Goal: Information Seeking & Learning: Learn about a topic

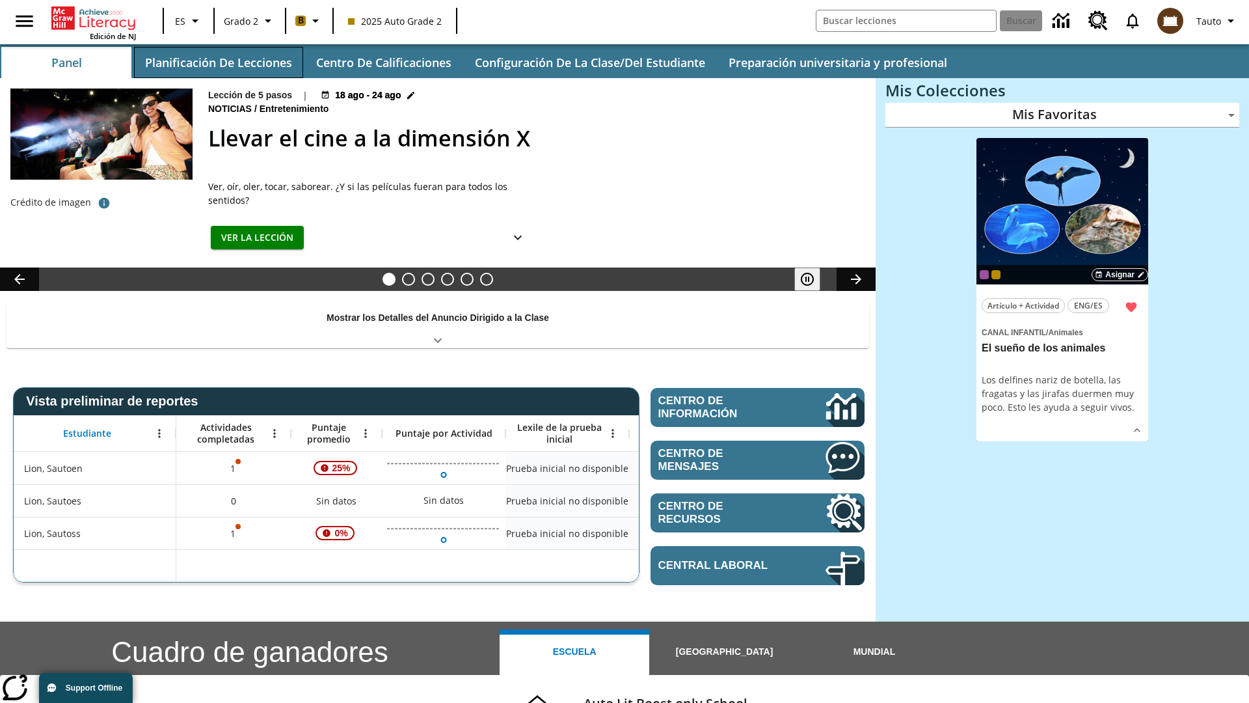
click at [218, 62] on button "Planificación de lecciones" at bounding box center [218, 62] width 169 height 31
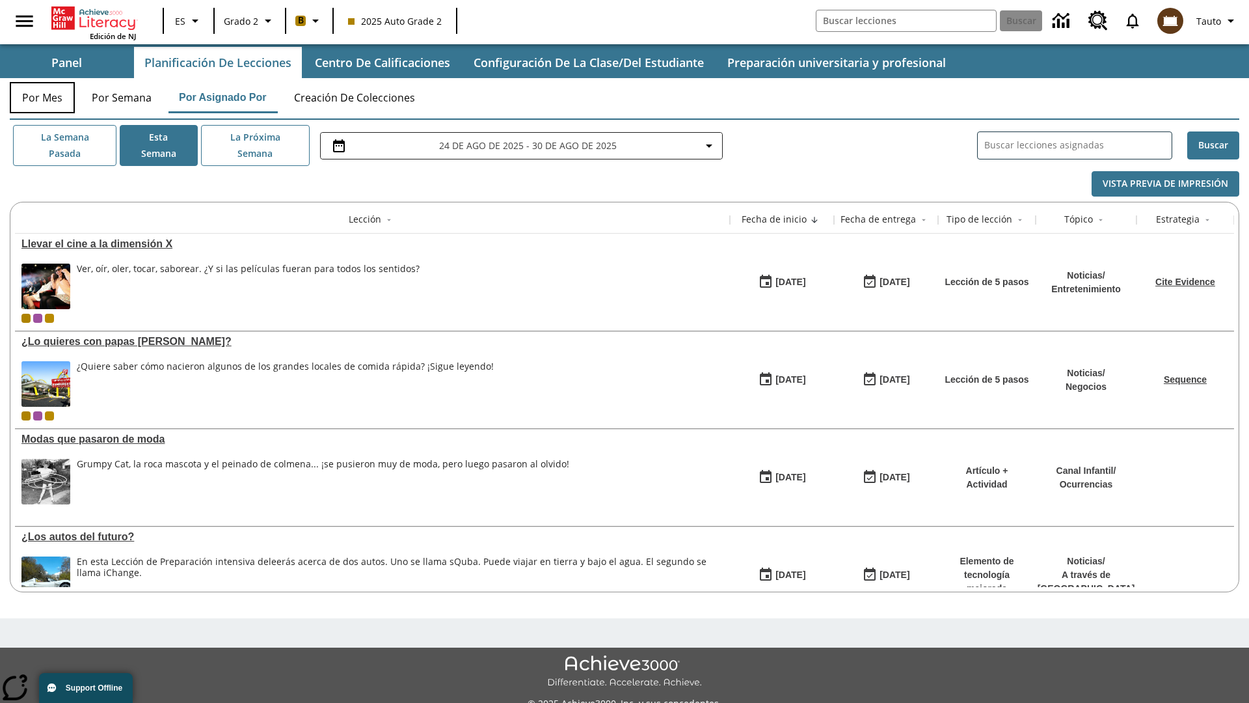
click at [42, 98] on button "Por mes" at bounding box center [42, 97] width 65 height 31
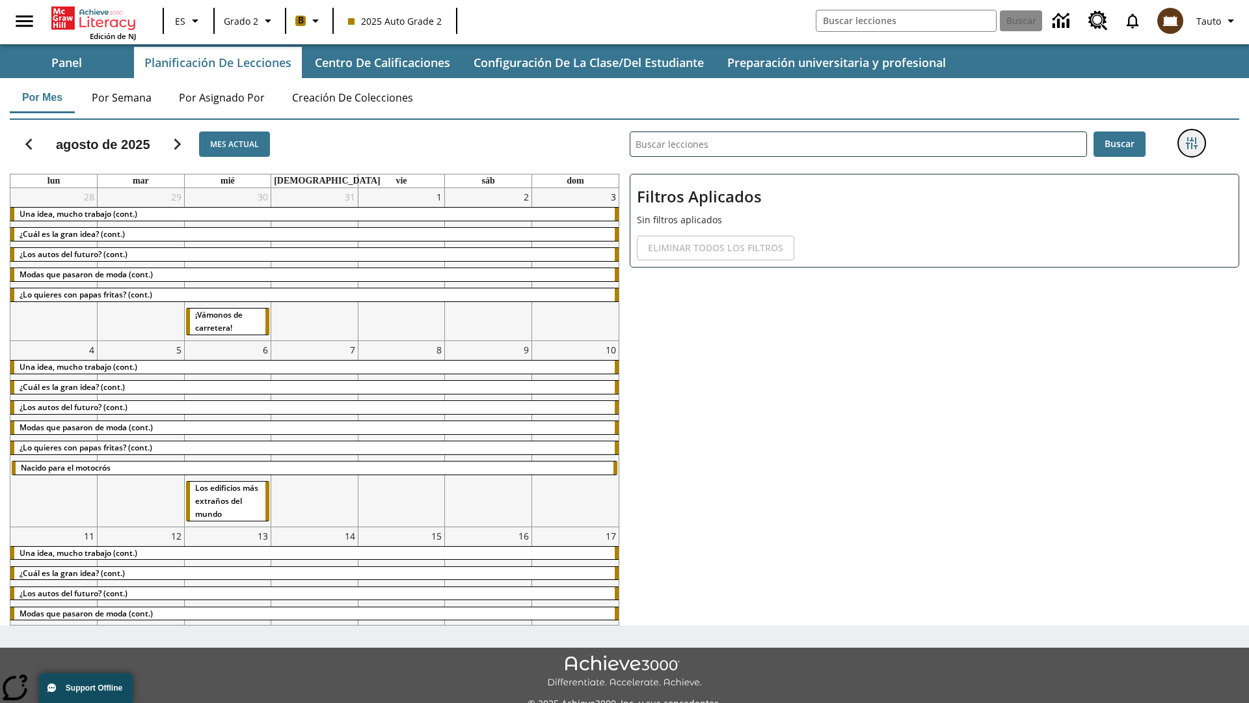
click at [1191, 143] on icon "Menú lateral de filtros" at bounding box center [1192, 143] width 12 height 12
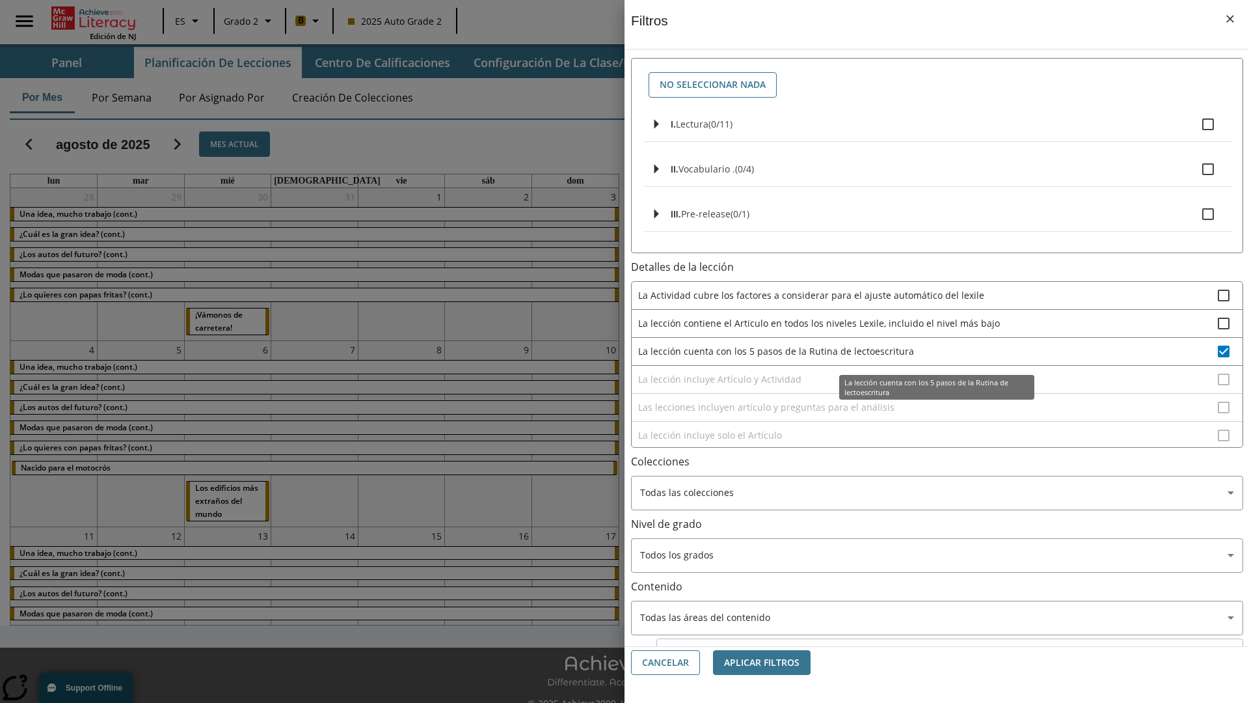
click at [928, 351] on span "La lección cuenta con los 5 pasos de la Rutina de lectoescritura" at bounding box center [928, 351] width 580 height 14
checkbox input "false"
click at [928, 386] on span "La lección incluye Artículo y Actividad" at bounding box center [928, 379] width 580 height 14
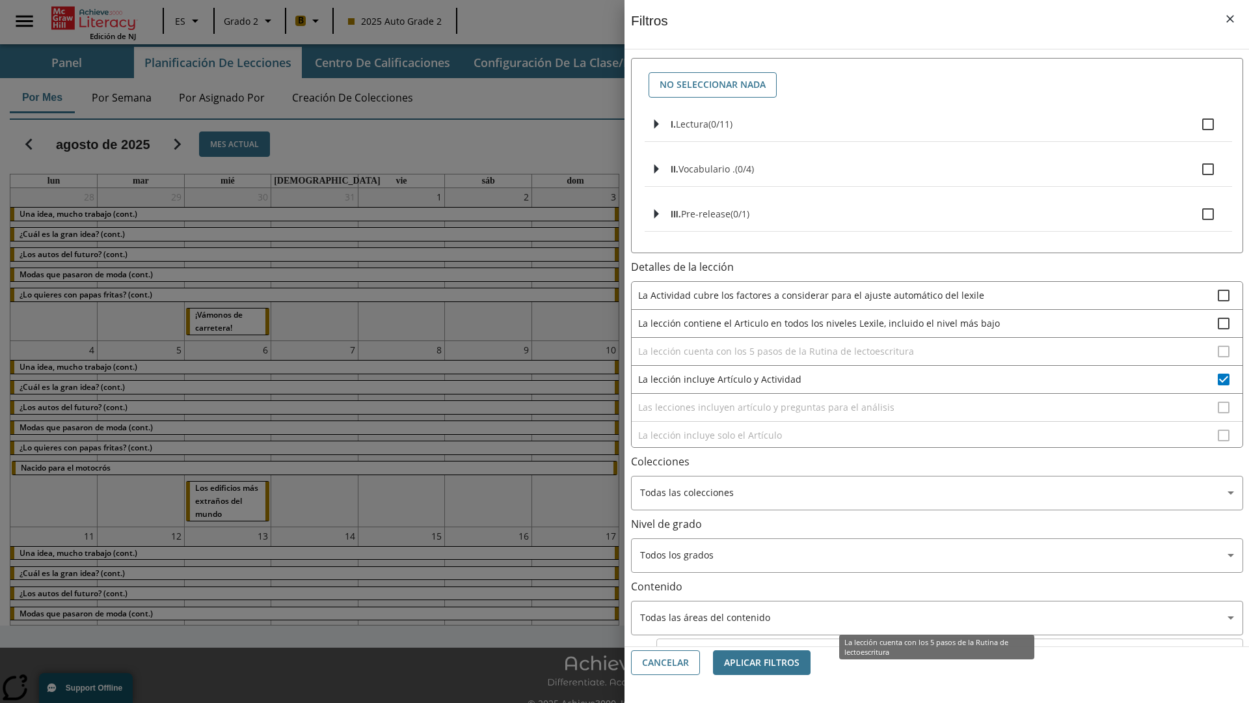
scroll to position [116, 0]
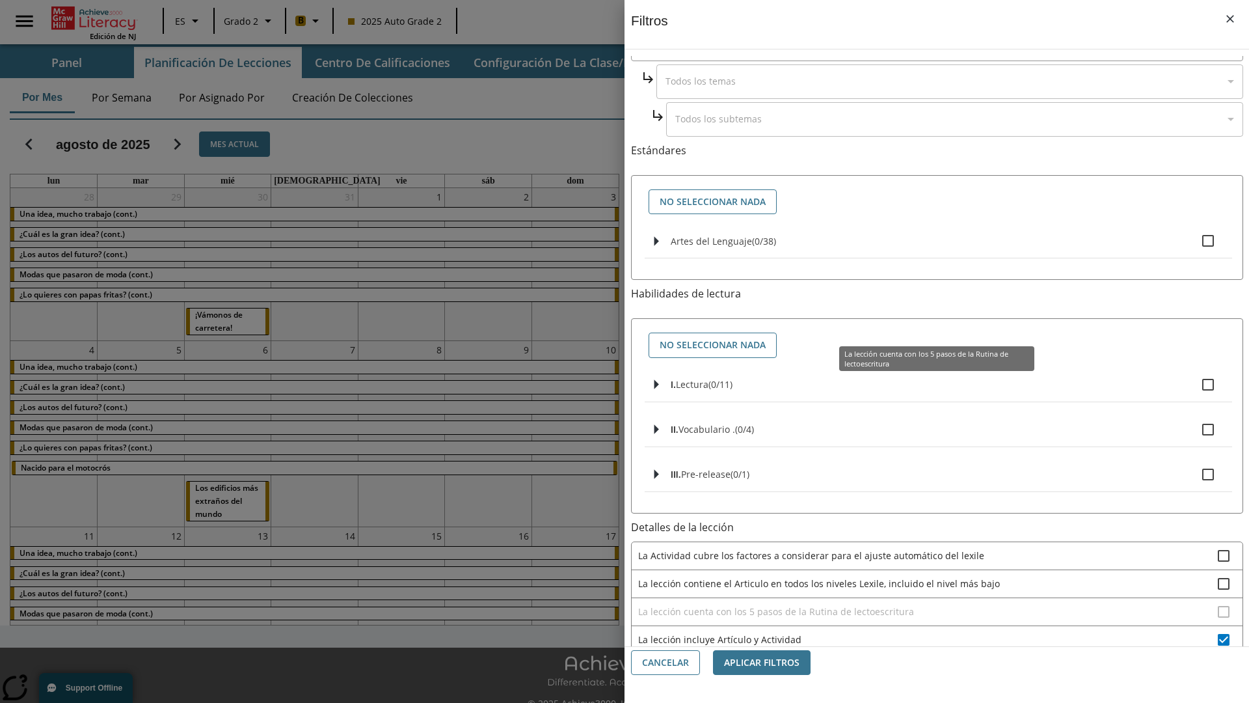
click at [927, 632] on span "La lección incluye Artículo y Actividad" at bounding box center [928, 639] width 580 height 14
checkbox input "false"
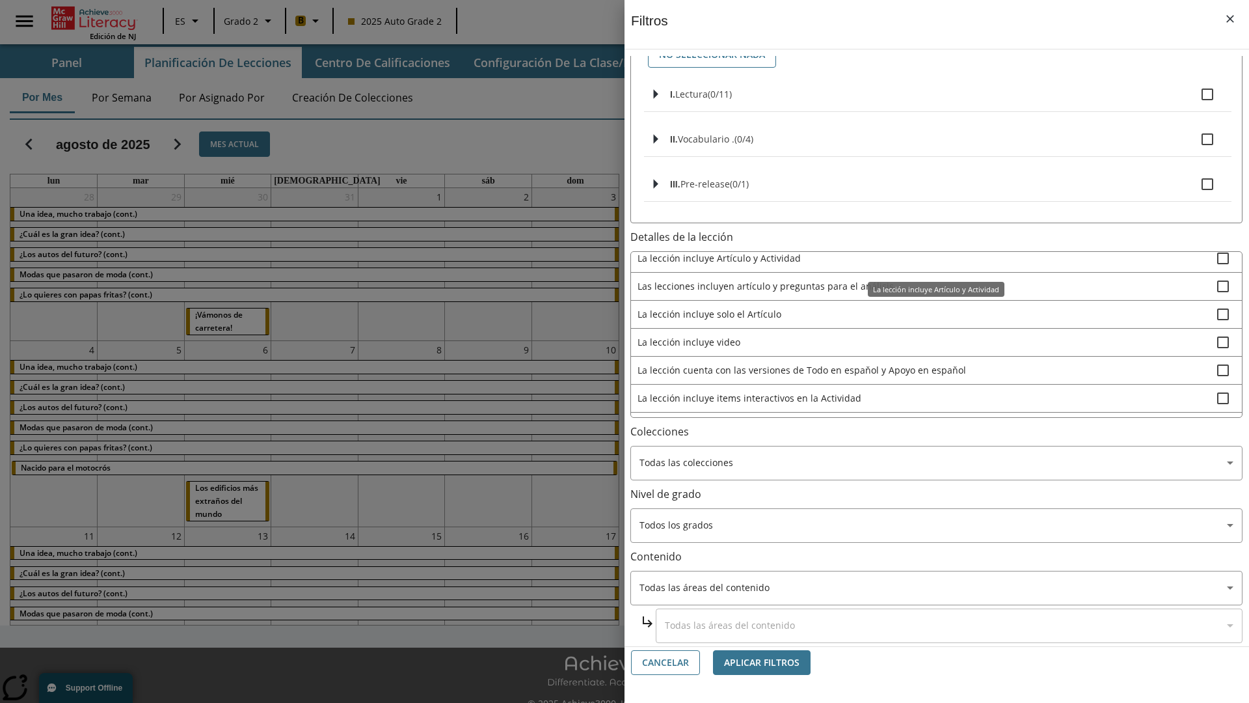
click at [928, 293] on span "Las lecciones incluyen artículo y preguntas para el análisis" at bounding box center [928, 286] width 580 height 14
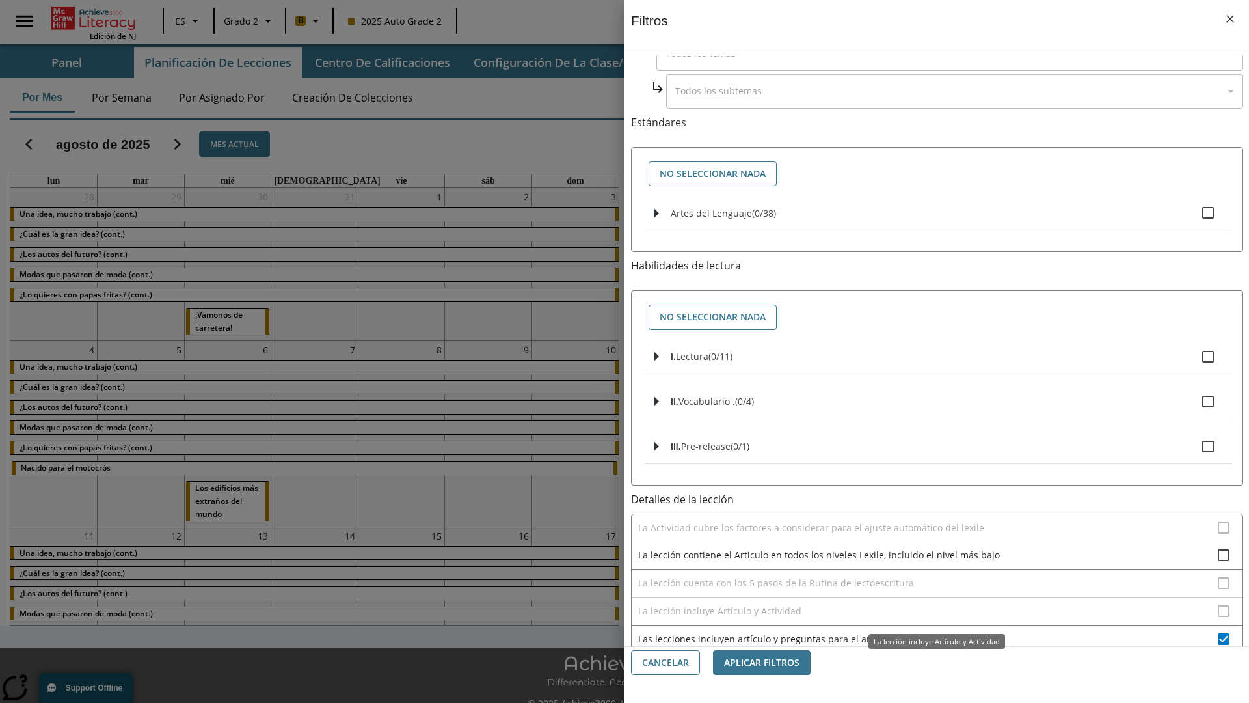
scroll to position [144, 0]
click at [928, 632] on span "Las lecciones incluyen artículo y preguntas para el análisis" at bounding box center [928, 639] width 580 height 14
checkbox input "false"
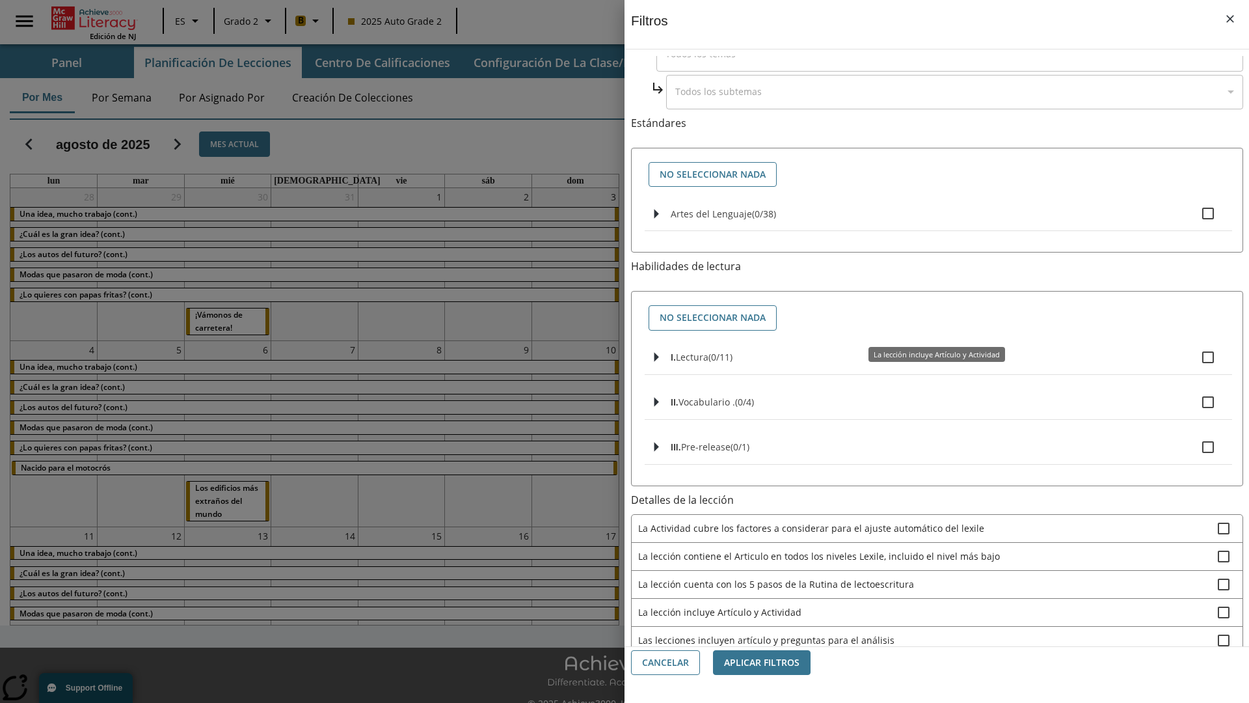
scroll to position [390, 0]
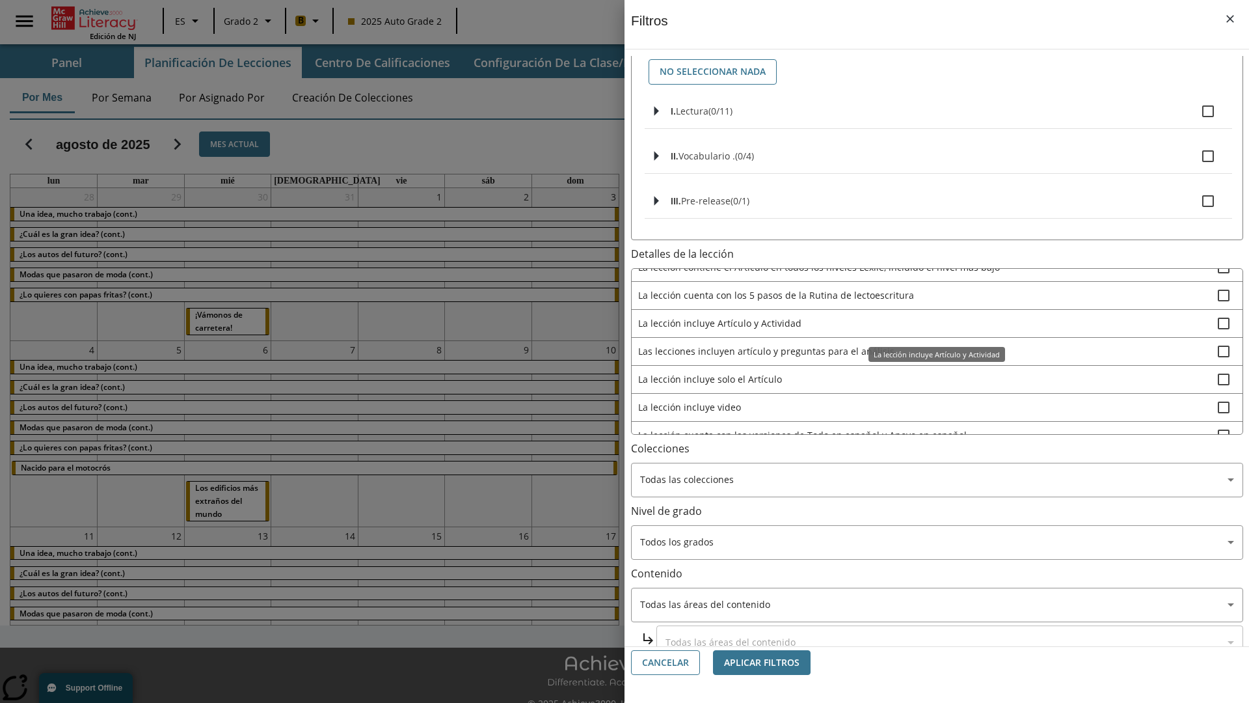
click at [928, 379] on span "La lección incluye solo el Artículo" at bounding box center [928, 379] width 580 height 14
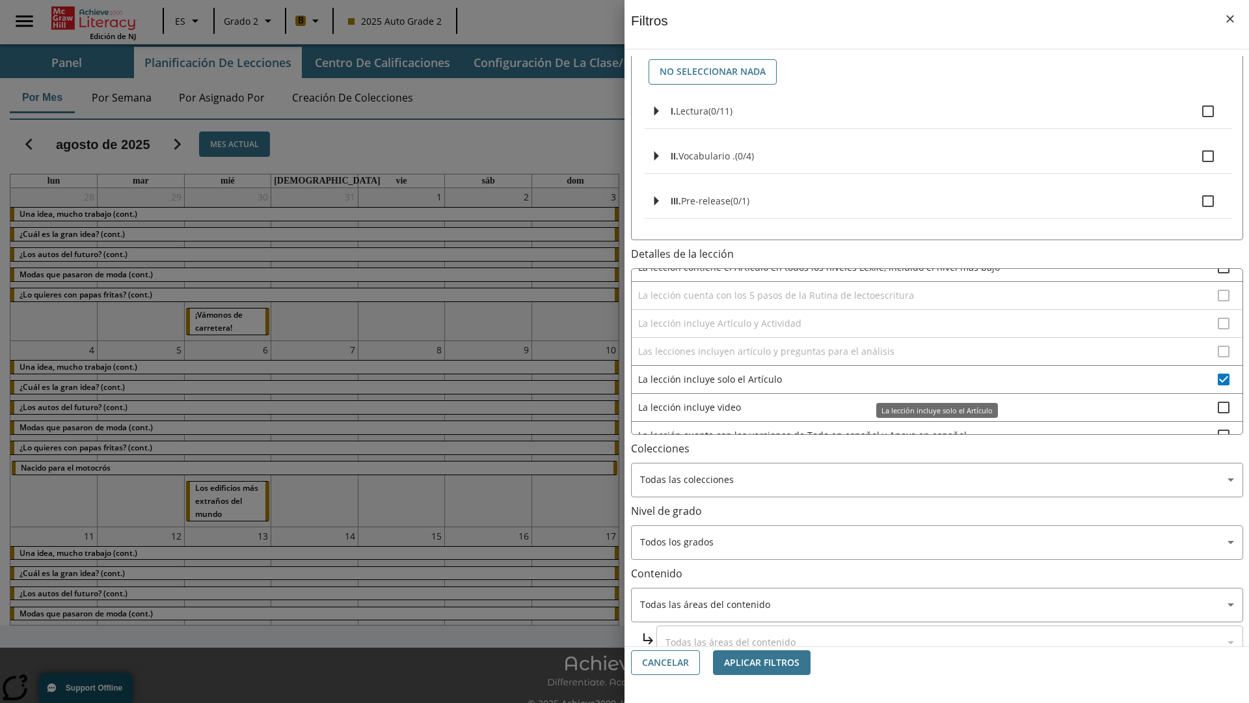
click at [928, 379] on span "La lección incluye solo el Artículo" at bounding box center [928, 379] width 580 height 14
checkbox input "false"
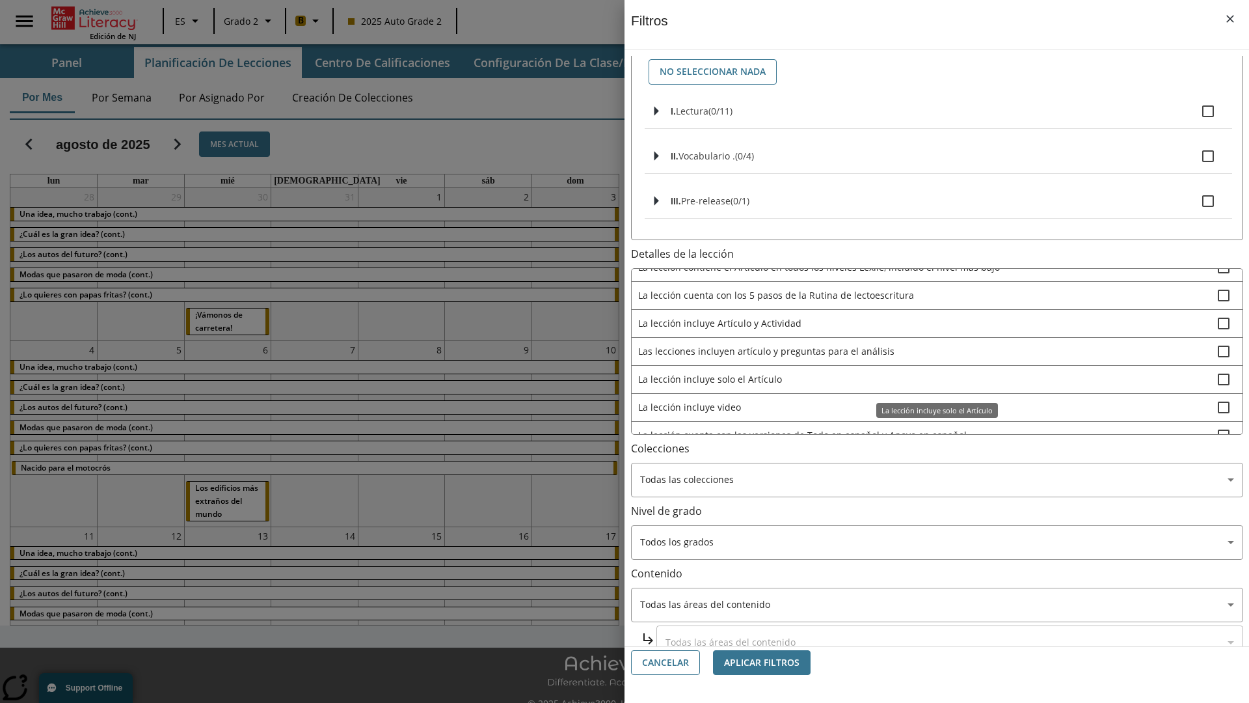
click at [928, 456] on span "La lección incluye items interactivos en la Actividad" at bounding box center [928, 463] width 580 height 14
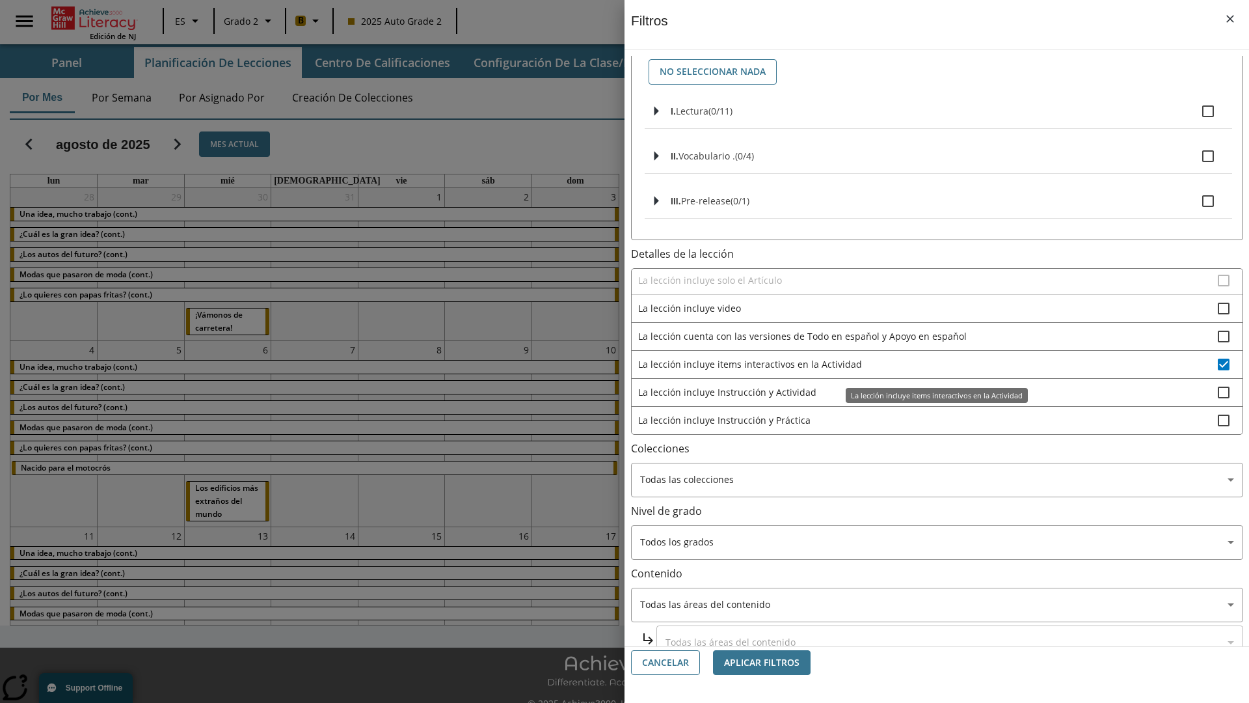
click at [928, 364] on span "La lección incluye items interactivos en la Actividad" at bounding box center [928, 364] width 580 height 14
checkbox input "false"
click at [928, 399] on span "La lección incluye Instrucción y Actividad" at bounding box center [928, 392] width 580 height 14
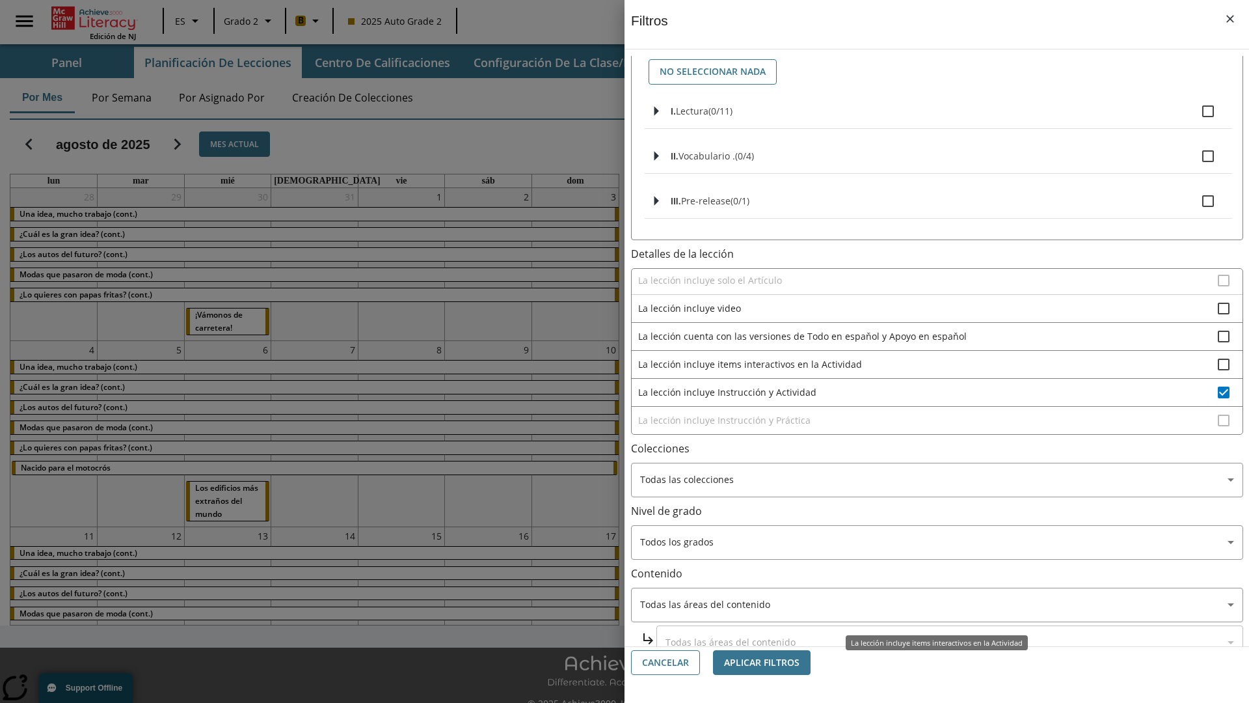
scroll to position [177, 0]
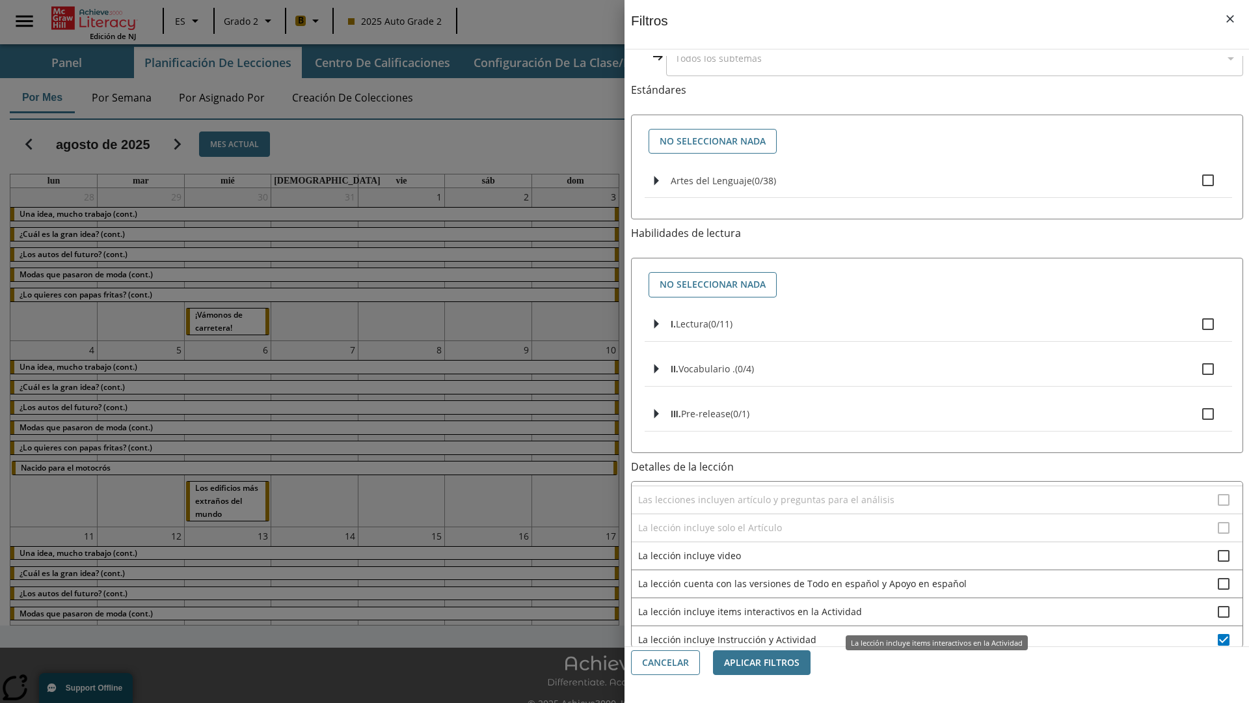
click at [928, 632] on span "La lección incluye Instrucción y Actividad" at bounding box center [928, 639] width 580 height 14
checkbox input "false"
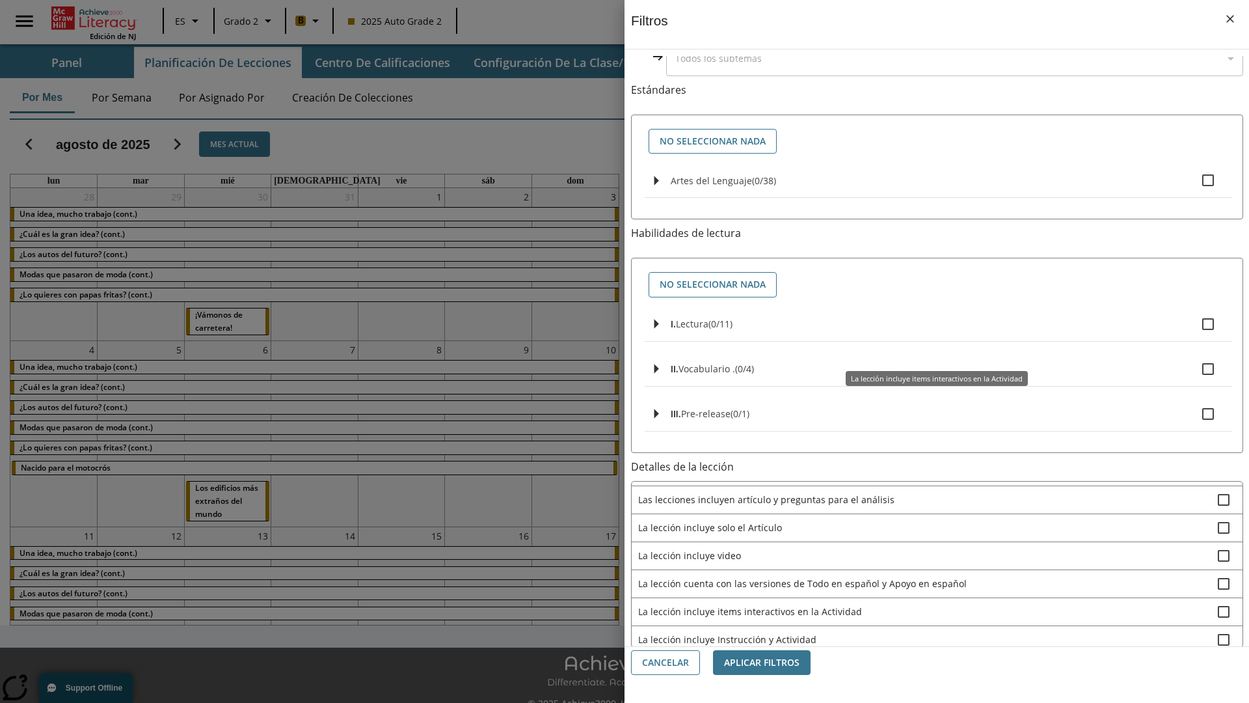
scroll to position [407, 0]
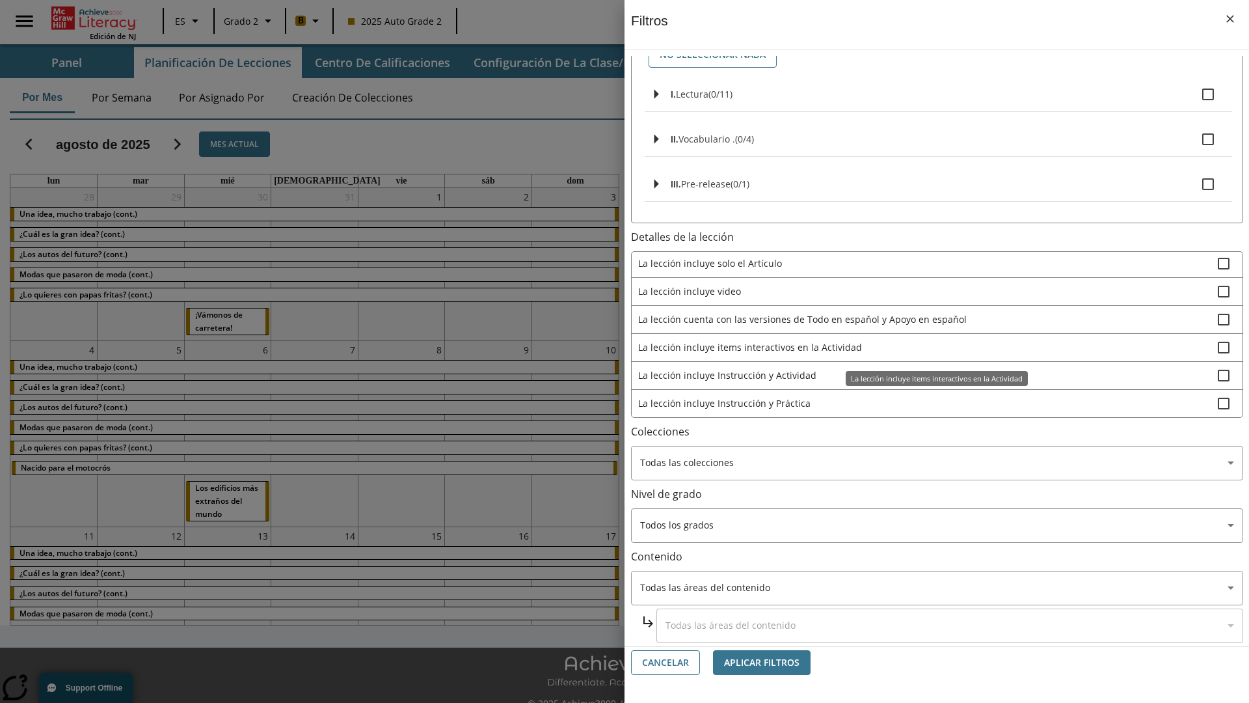
click at [928, 403] on span "La lección incluye Instrucción y Práctica" at bounding box center [928, 403] width 580 height 14
checkbox input "true"
